Goal: Navigation & Orientation: Find specific page/section

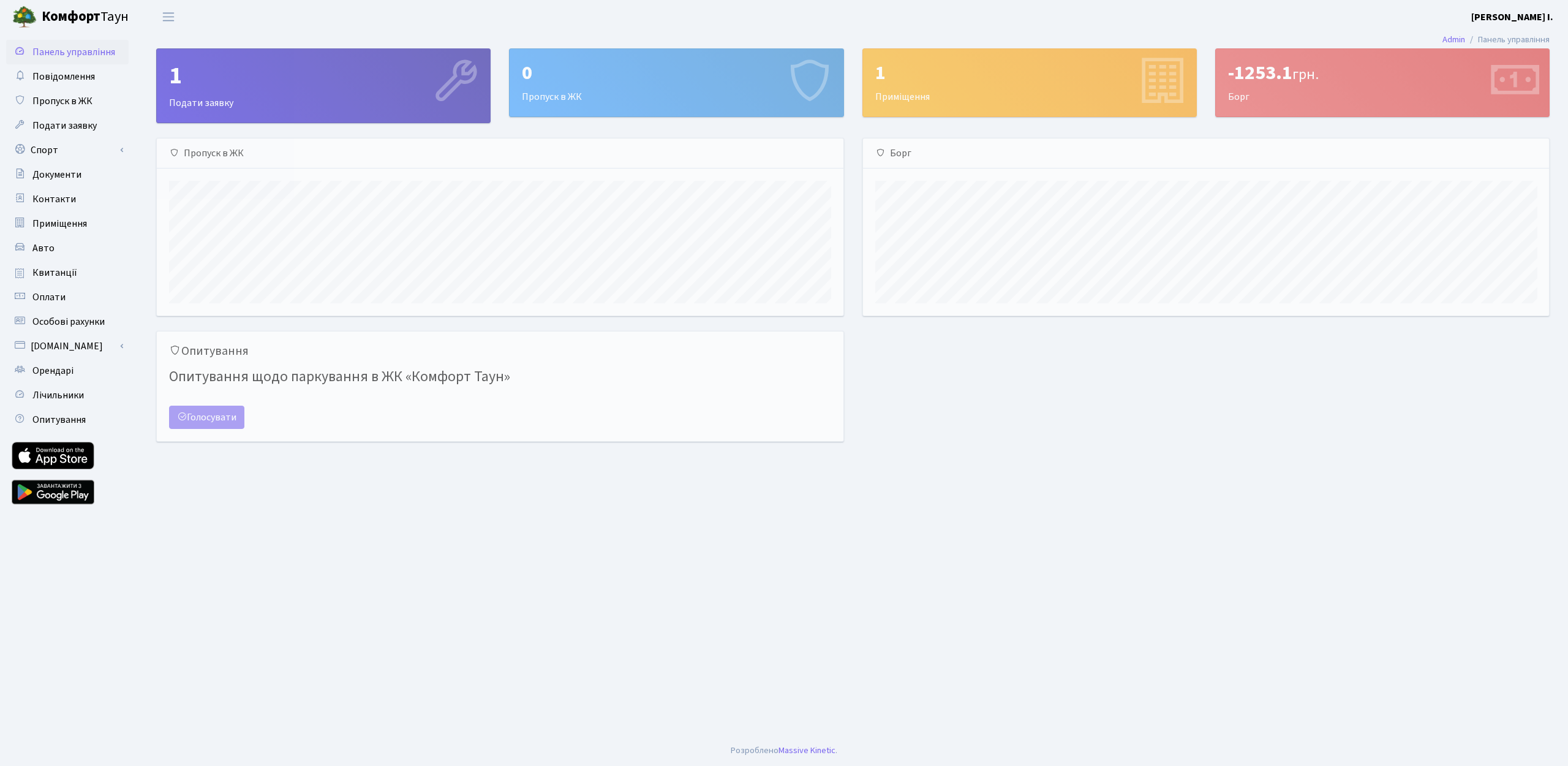
scroll to position [177, 686]
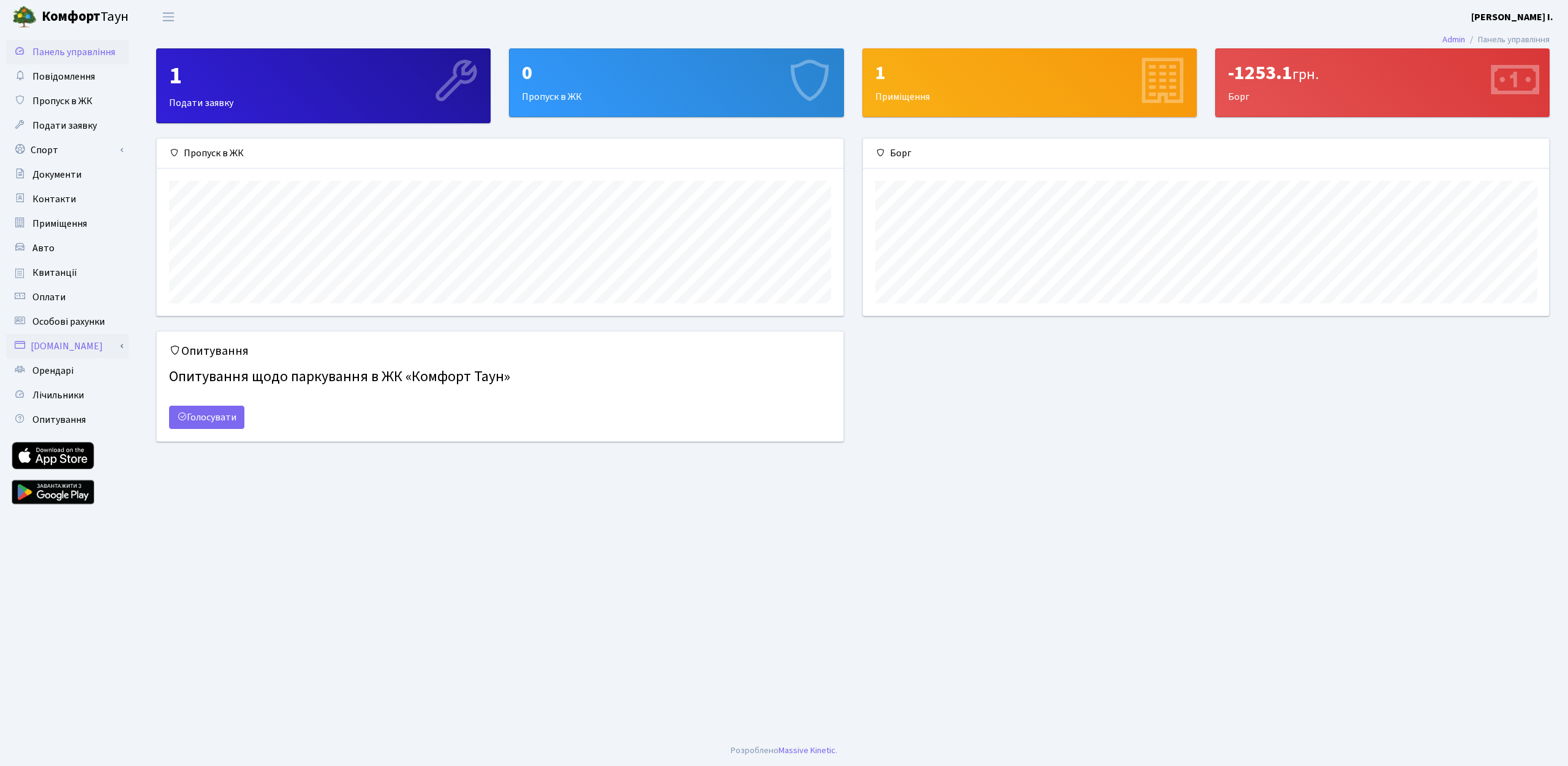
click at [58, 345] on link "[DOMAIN_NAME]" at bounding box center [67, 346] width 122 height 25
click at [63, 364] on link "Оплатити послуги" at bounding box center [67, 371] width 122 height 25
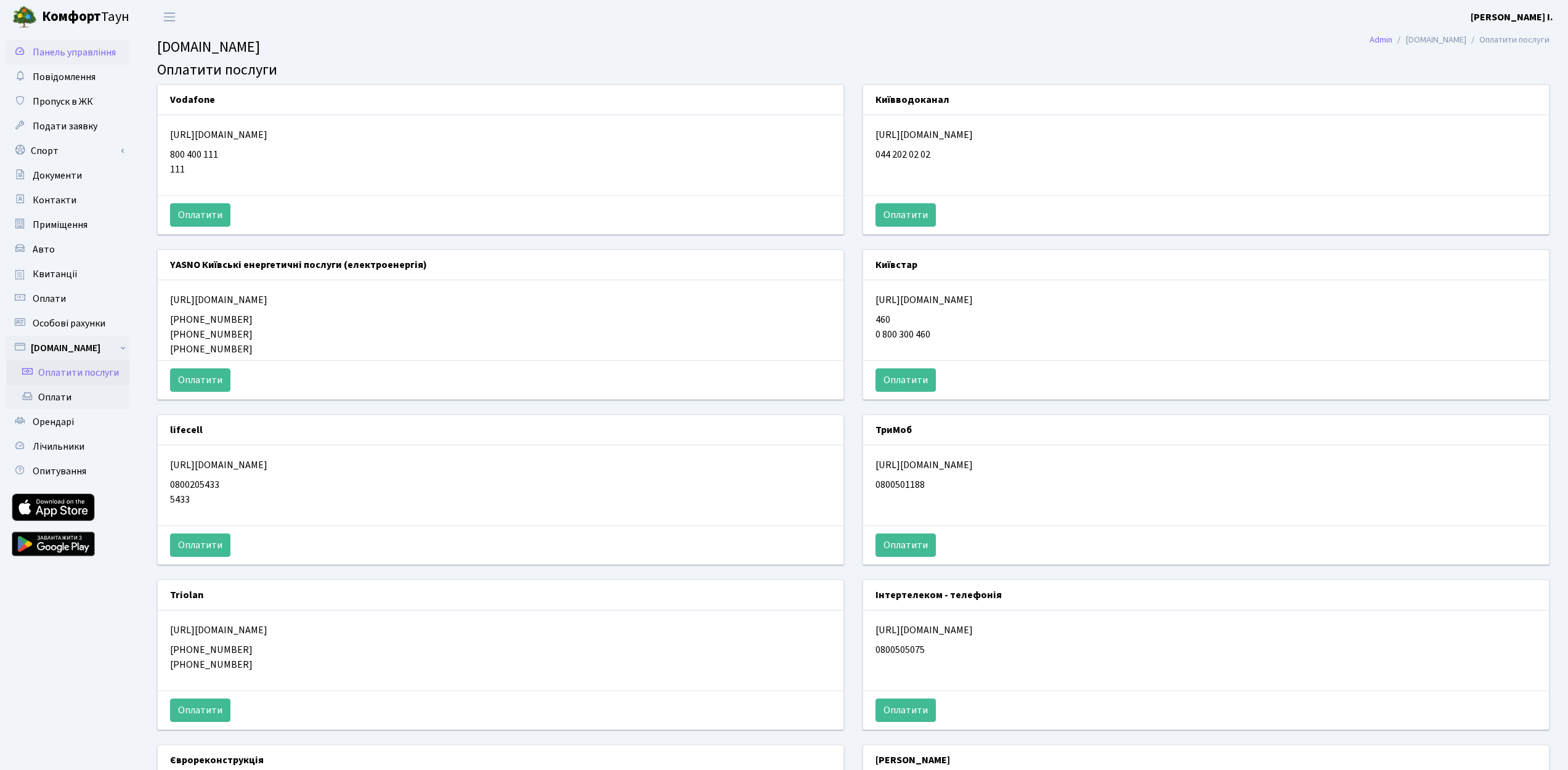
click at [57, 56] on span "Панель управління" at bounding box center [75, 52] width 83 height 14
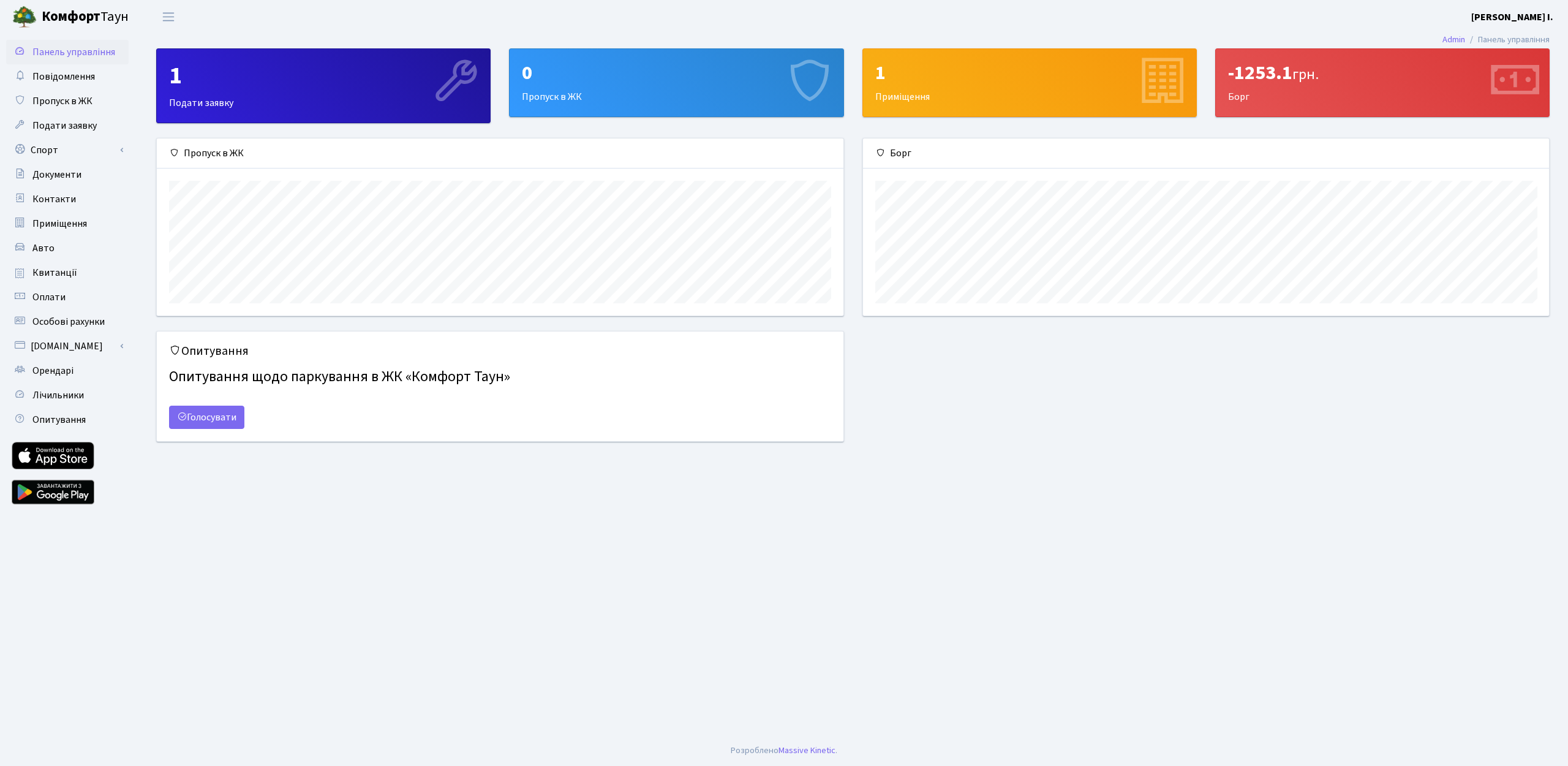
scroll to position [177, 686]
